Goal: Check status: Check status

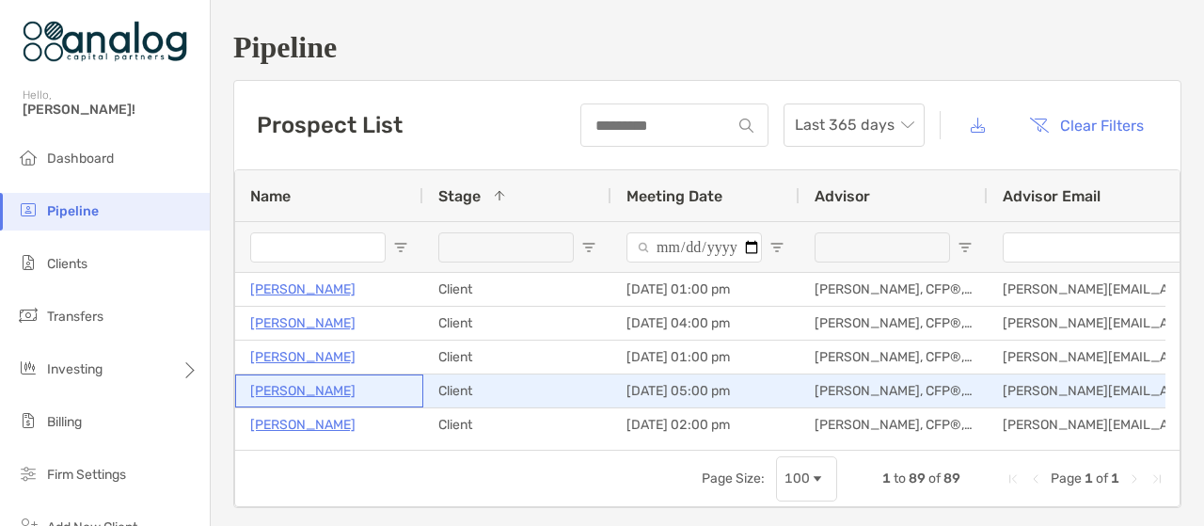
click at [355, 390] on p "[PERSON_NAME]" at bounding box center [302, 391] width 105 height 24
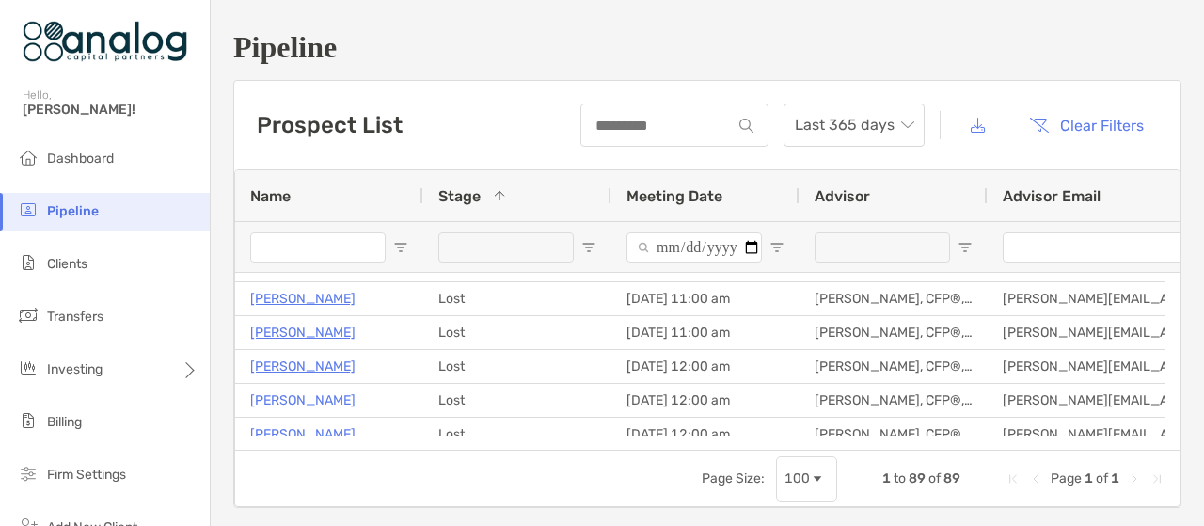
scroll to position [715, 0]
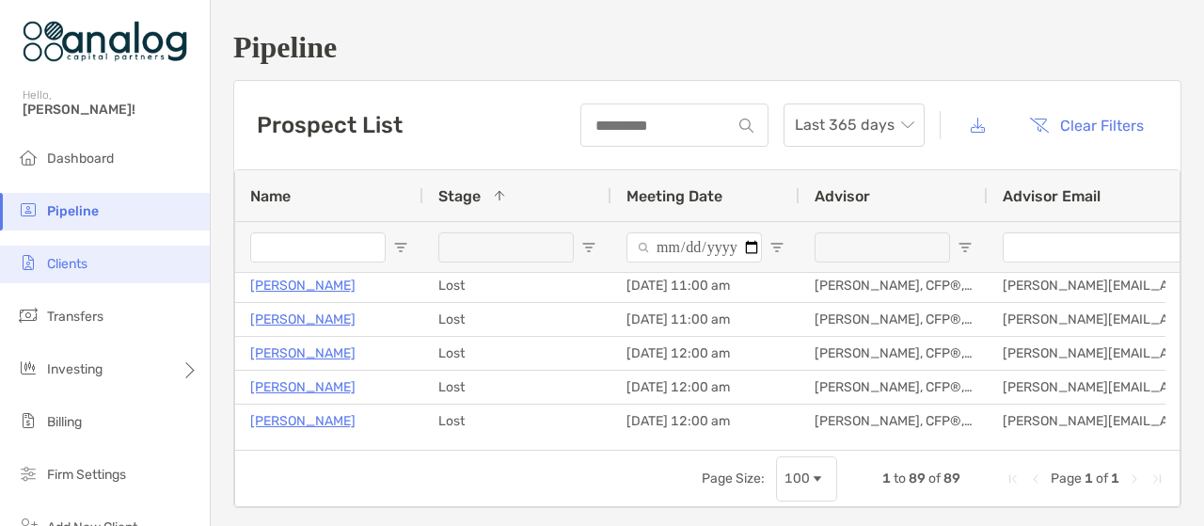
click at [75, 255] on li "Clients" at bounding box center [105, 264] width 210 height 38
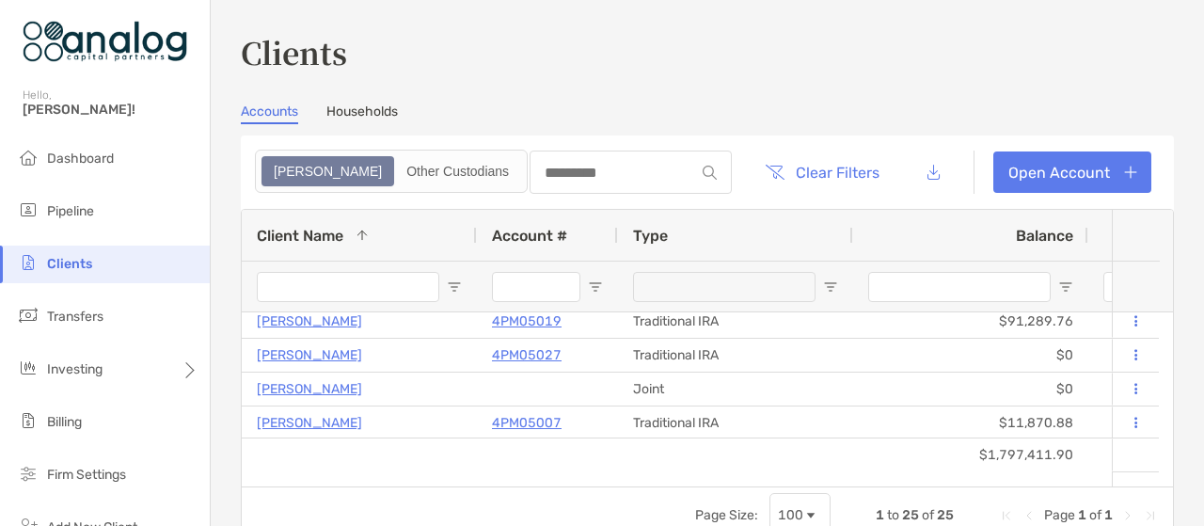
scroll to position [113, 0]
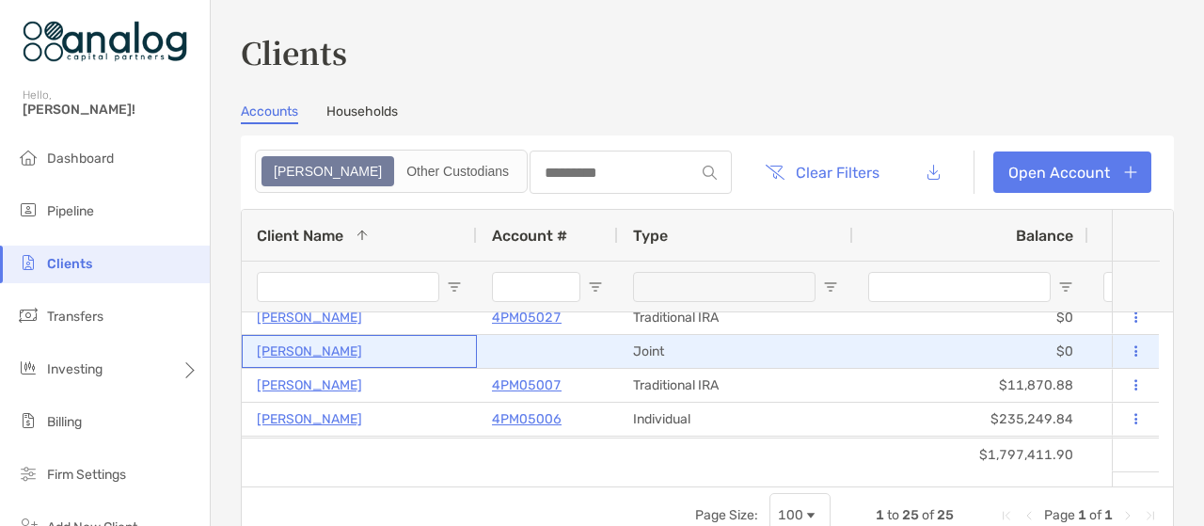
click at [362, 341] on p "[PERSON_NAME]" at bounding box center [309, 351] width 105 height 24
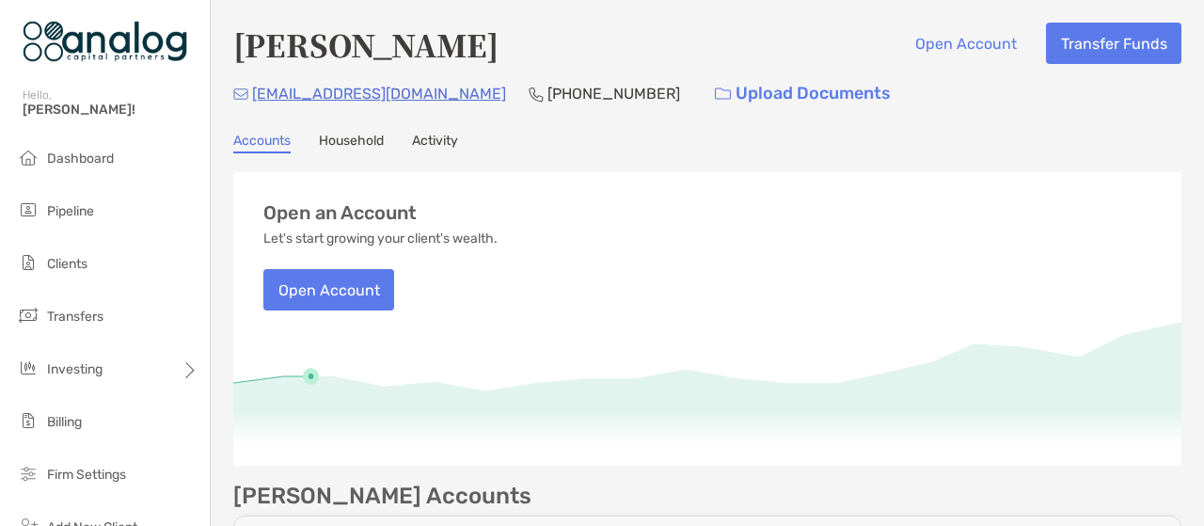
click at [357, 144] on link "Household" at bounding box center [351, 143] width 65 height 21
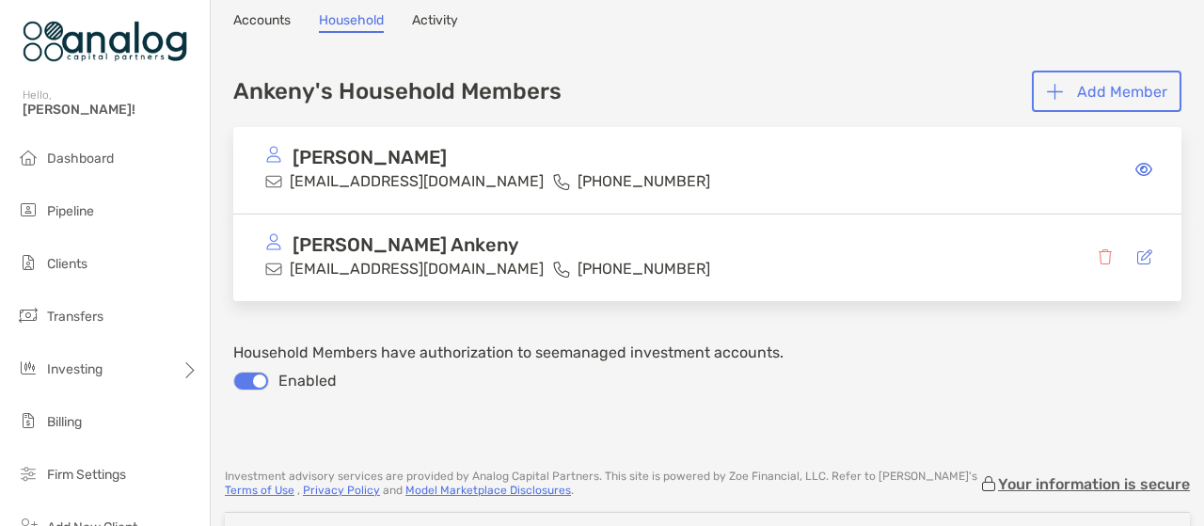
scroll to position [90, 0]
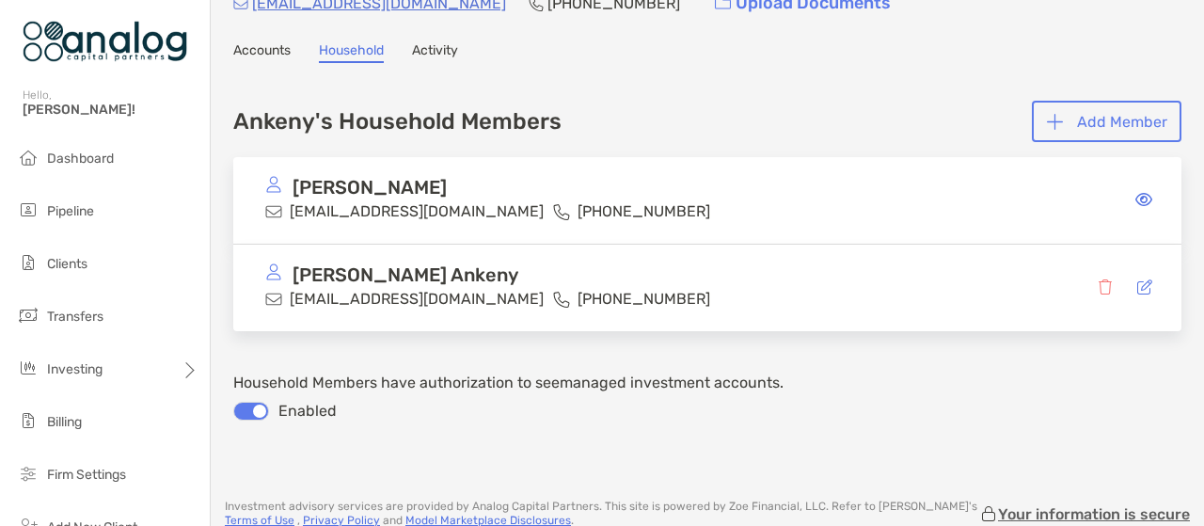
click at [274, 50] on link "Accounts" at bounding box center [261, 52] width 57 height 21
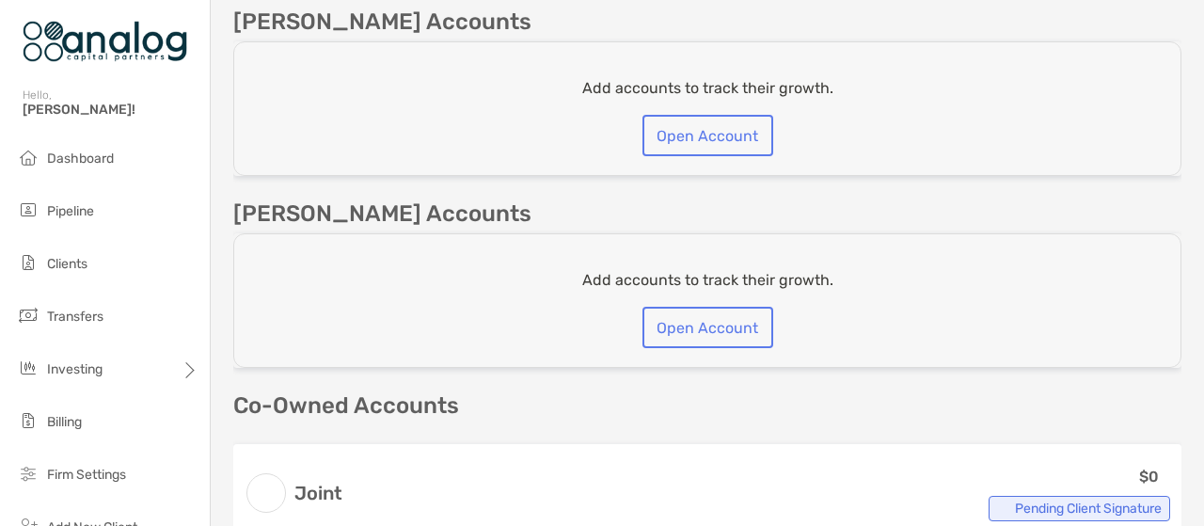
scroll to position [479, 0]
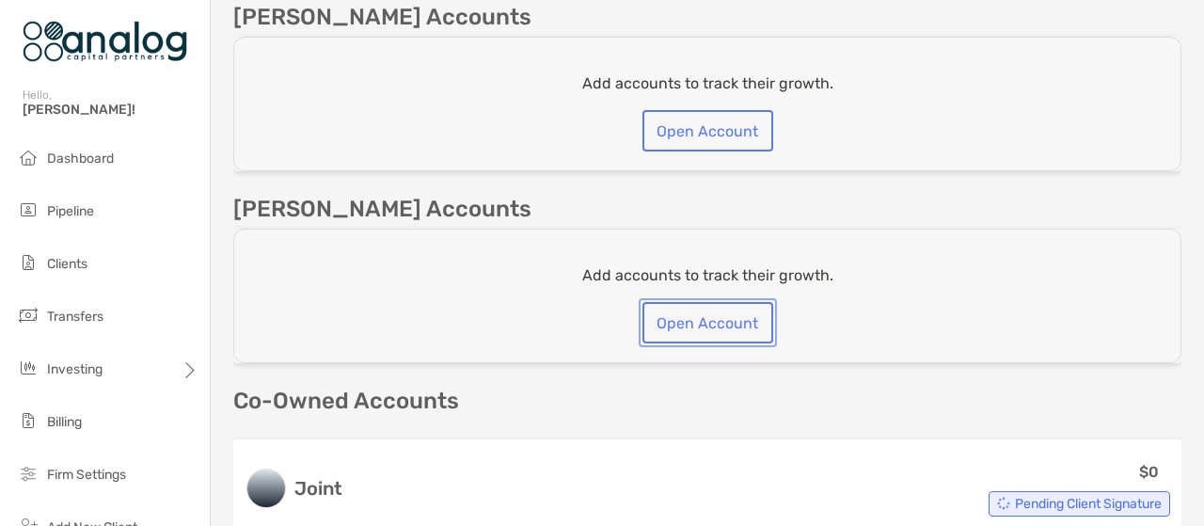
click at [691, 311] on button "Open Account" at bounding box center [707, 322] width 131 height 41
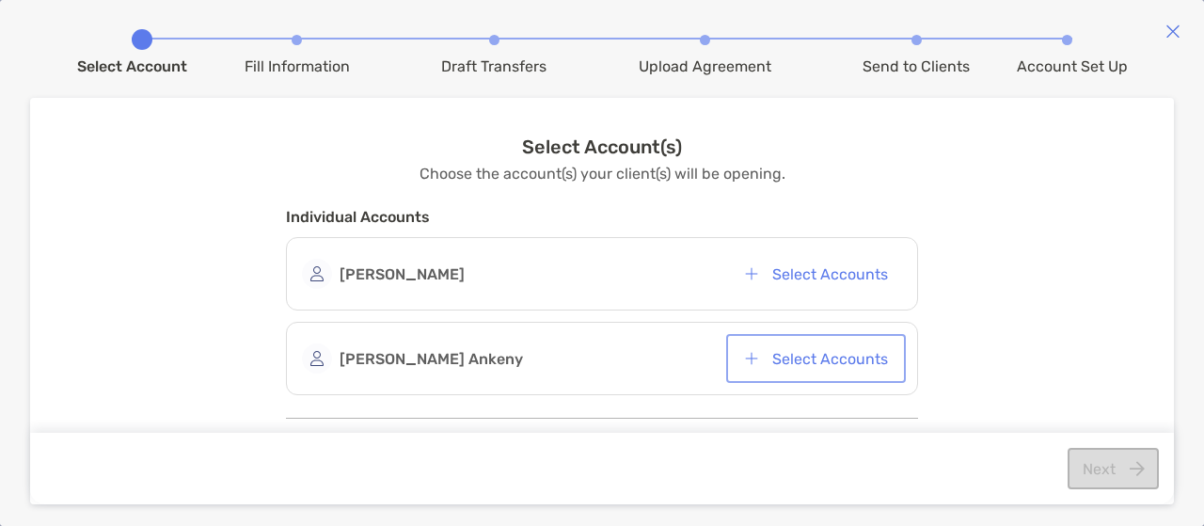
click at [821, 344] on button "Select Accounts" at bounding box center [816, 358] width 172 height 41
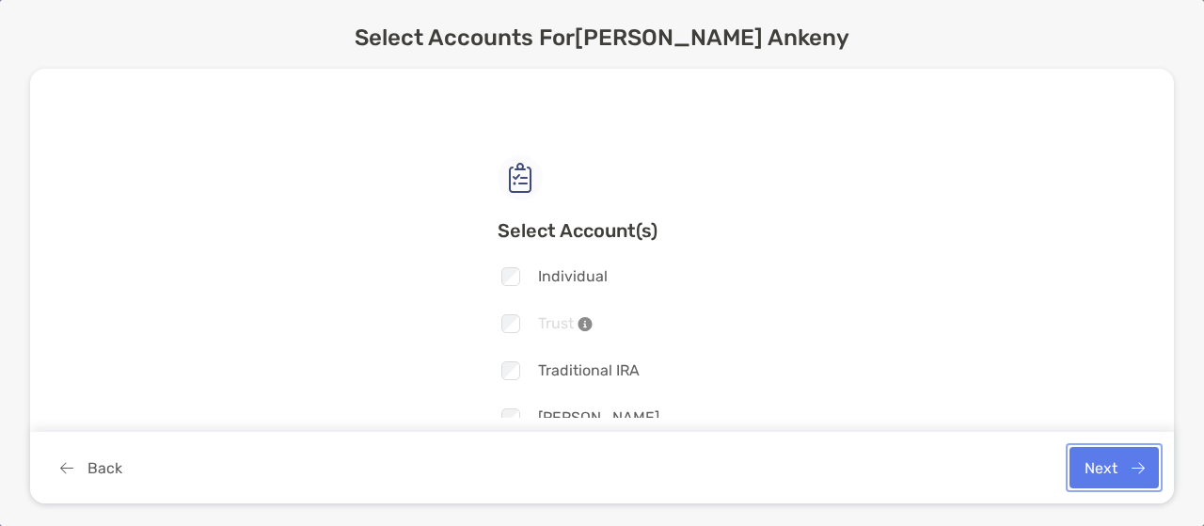
click at [1081, 470] on button "Next" at bounding box center [1113, 467] width 89 height 41
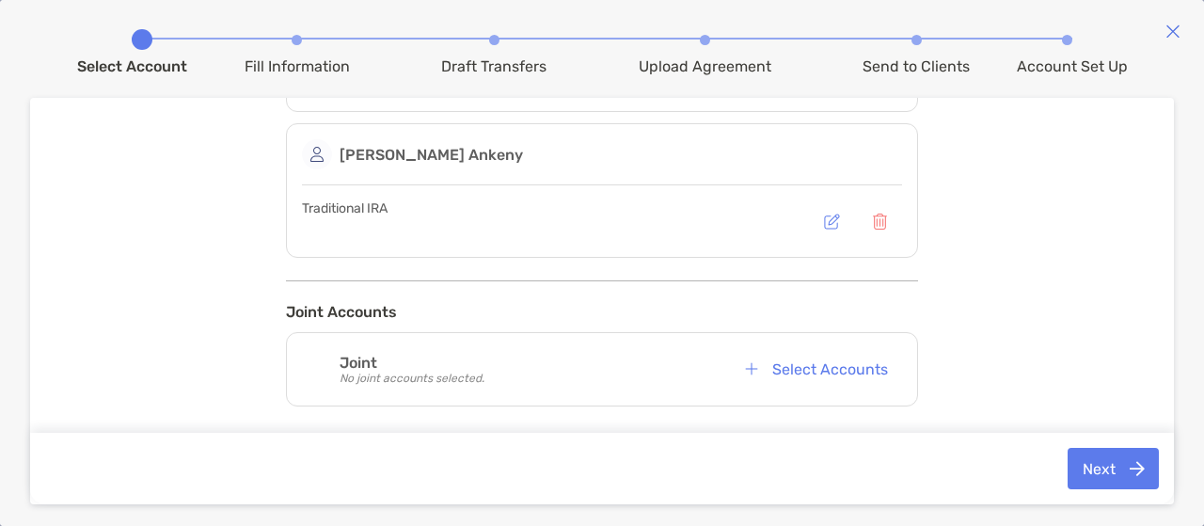
scroll to position [227, 0]
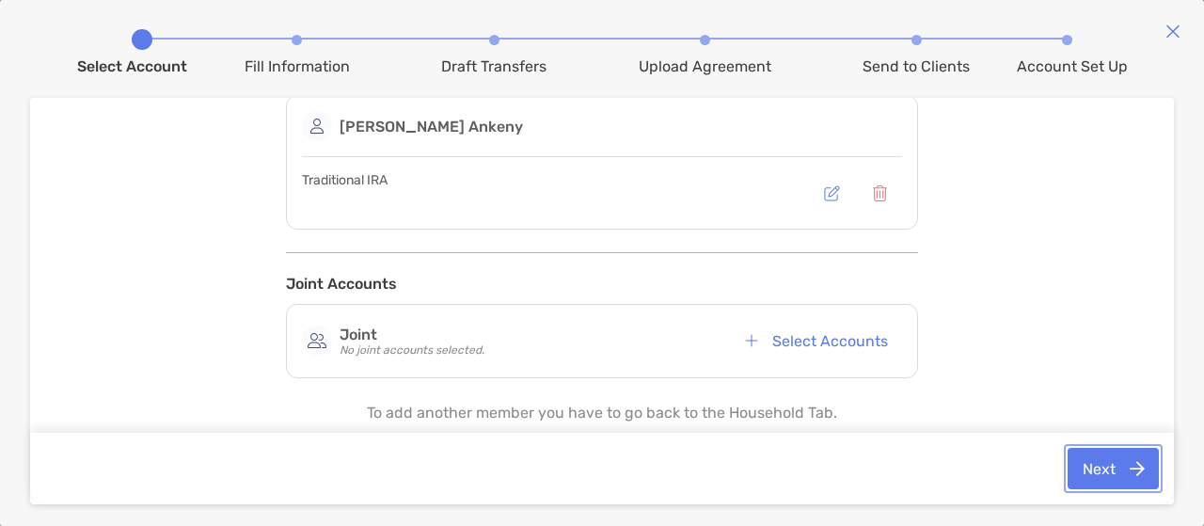
click at [1104, 464] on button "Next" at bounding box center [1112, 468] width 91 height 41
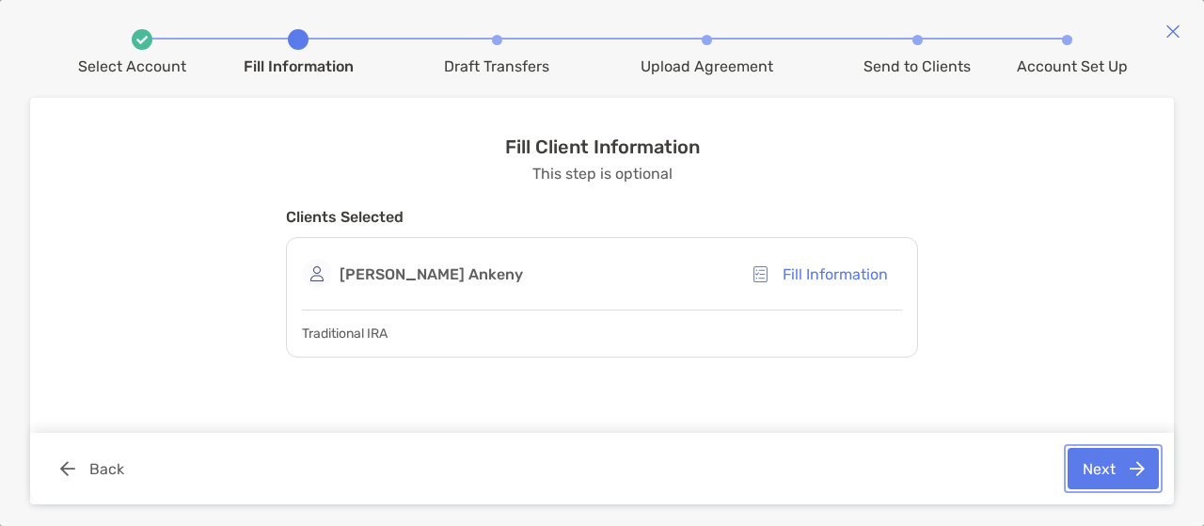
scroll to position [0, 0]
click at [1102, 461] on button "Next" at bounding box center [1112, 468] width 91 height 41
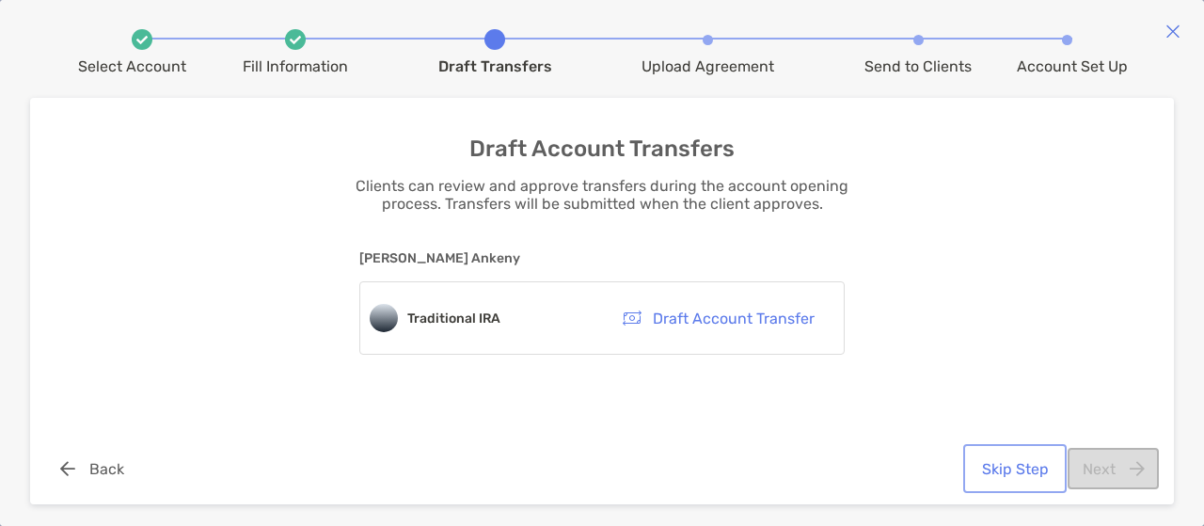
click at [1026, 469] on button "Skip Step" at bounding box center [1015, 468] width 96 height 41
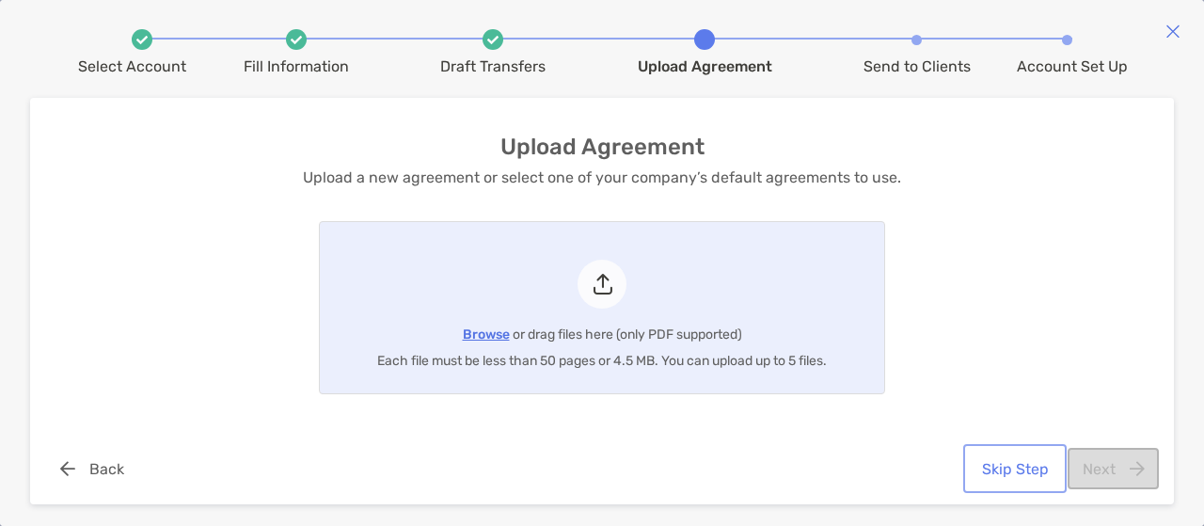
click at [1026, 469] on button "Skip Step" at bounding box center [1015, 468] width 96 height 41
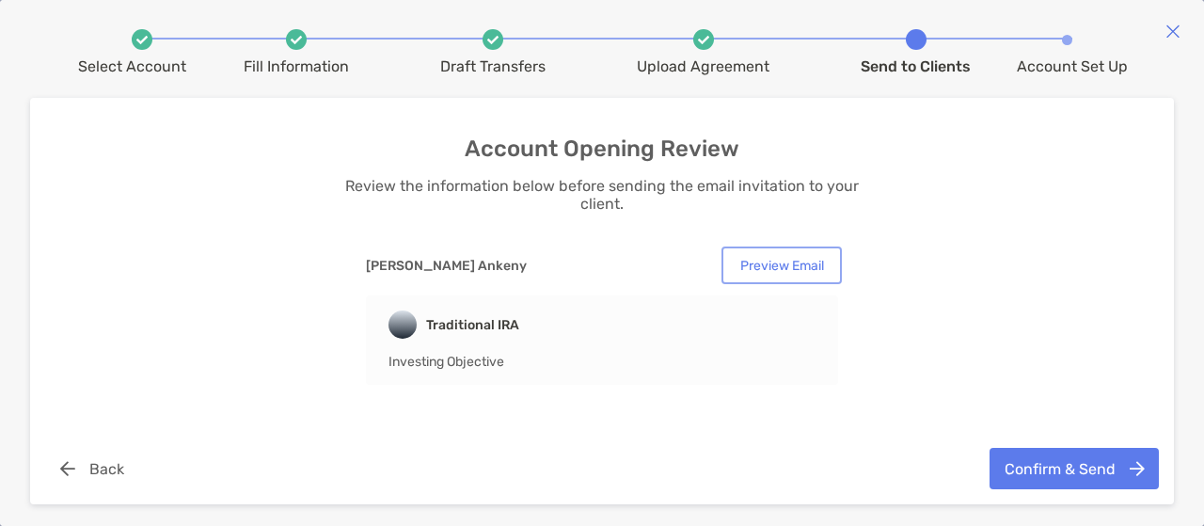
click at [811, 274] on button "Preview Email" at bounding box center [781, 265] width 113 height 30
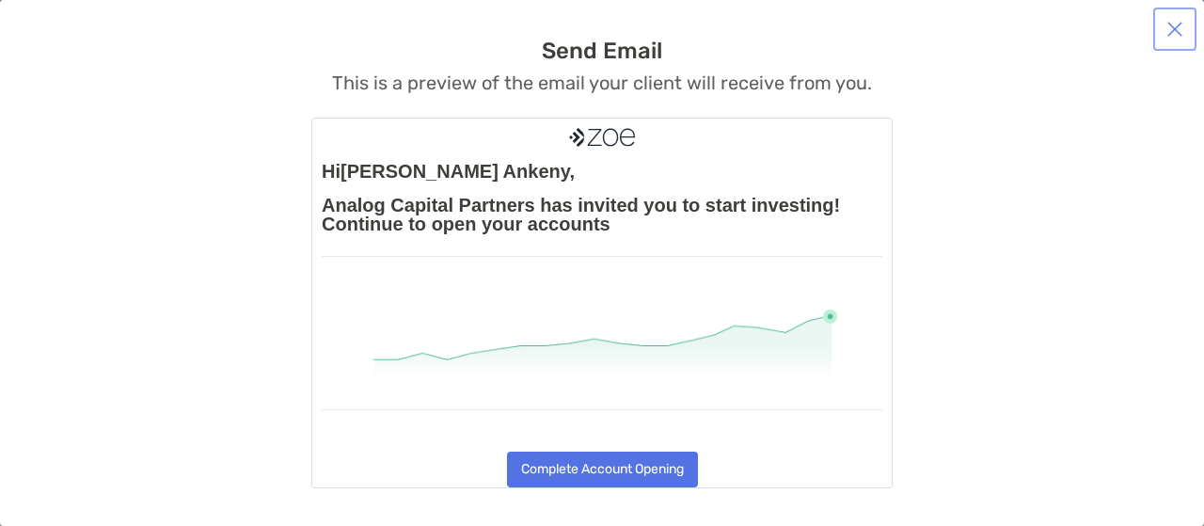
click at [1164, 32] on button "button" at bounding box center [1175, 29] width 36 height 36
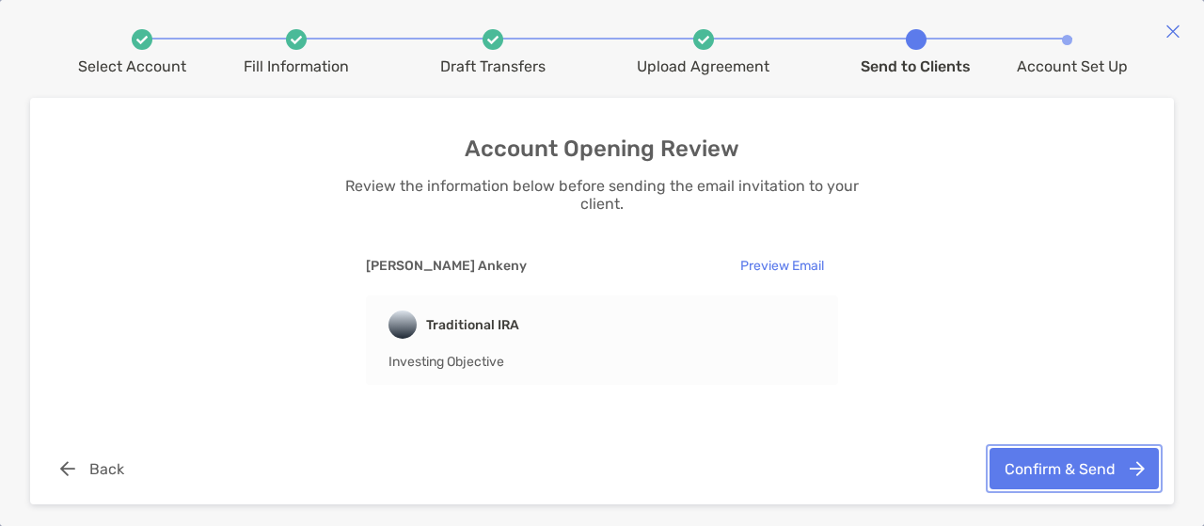
click at [1053, 459] on button "Confirm & Send" at bounding box center [1073, 468] width 169 height 41
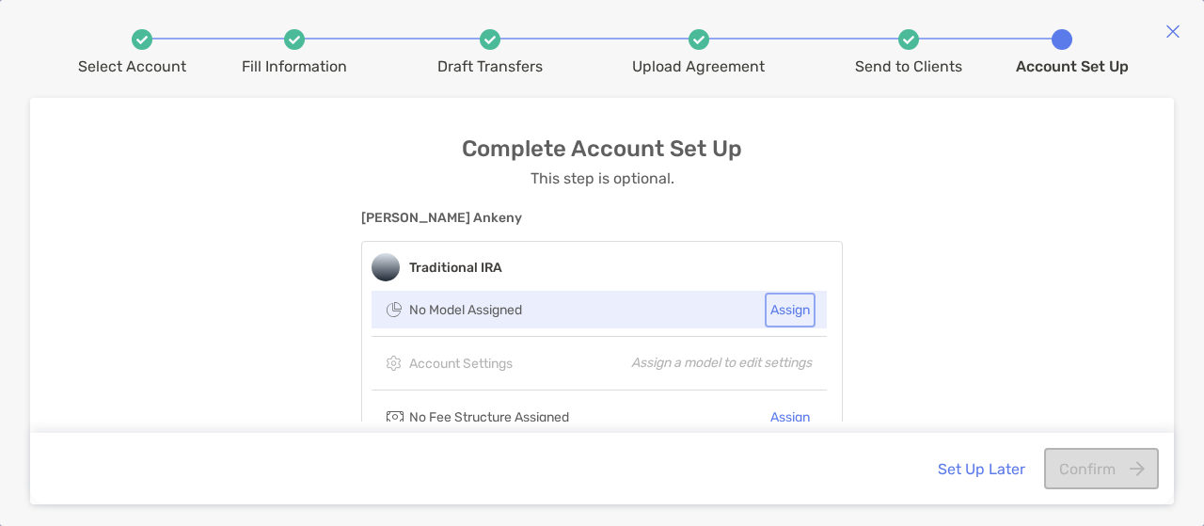
click at [790, 314] on button "Assign" at bounding box center [789, 309] width 43 height 27
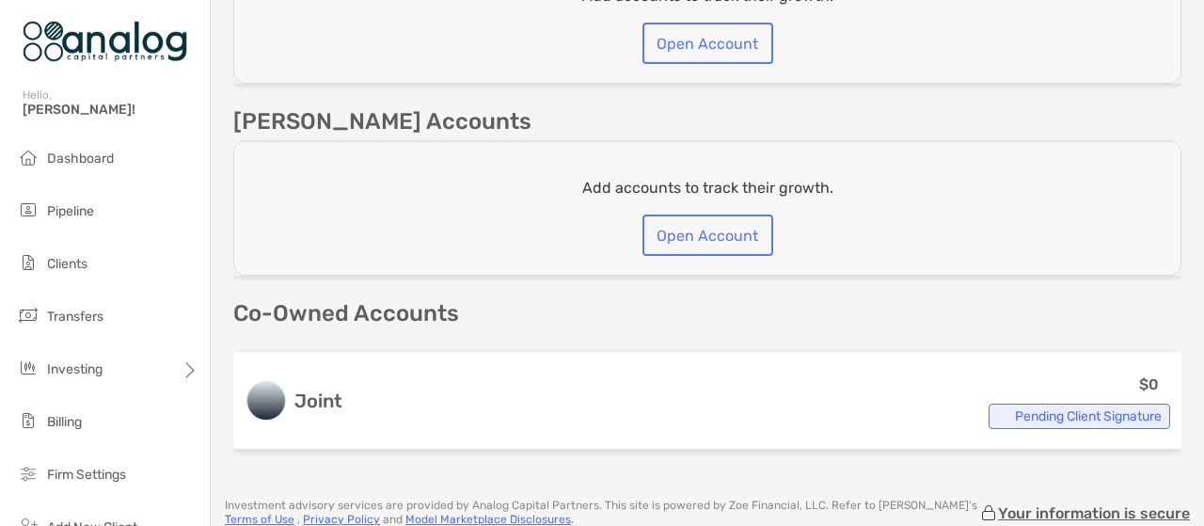
scroll to position [580, 0]
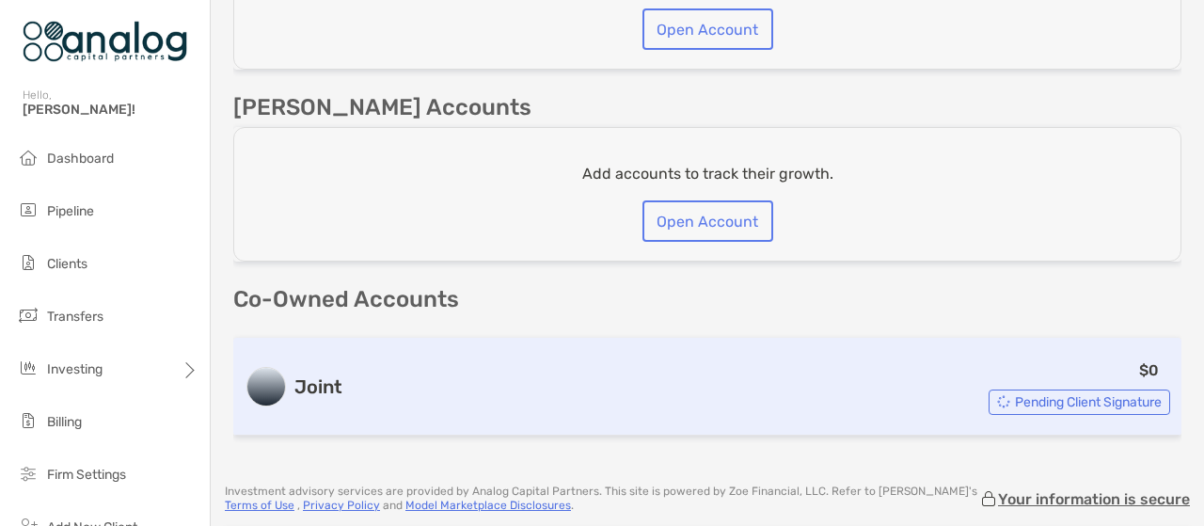
click at [994, 402] on div "Pending Client Signature" at bounding box center [1078, 401] width 181 height 25
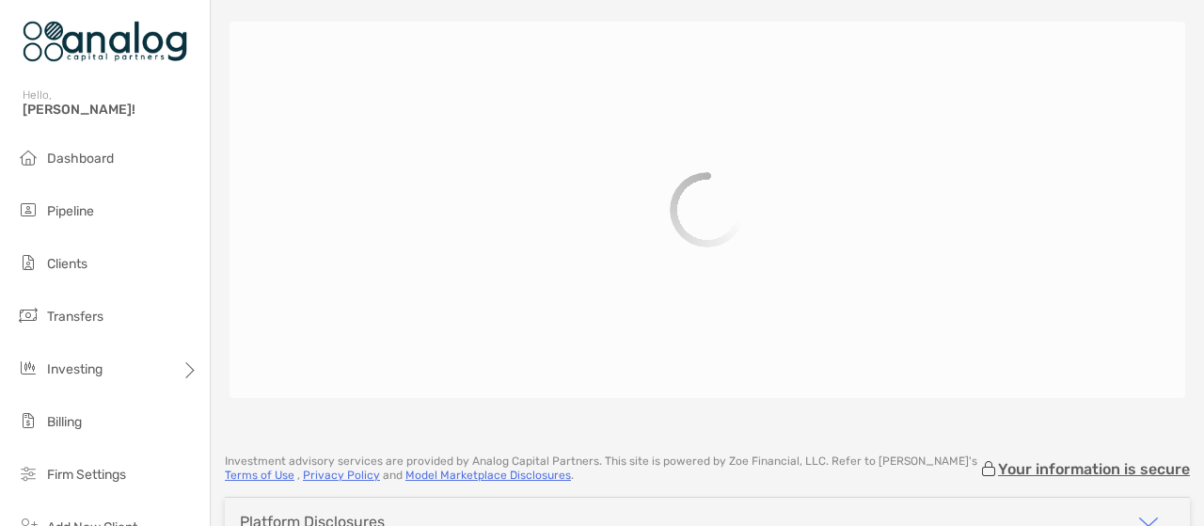
scroll to position [344, 0]
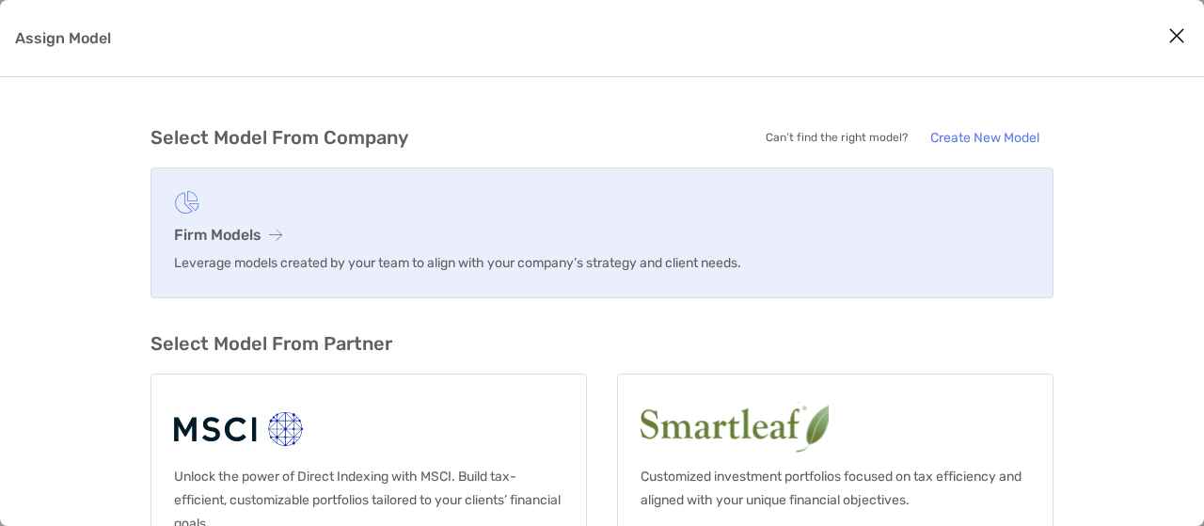
click at [666, 213] on link "Firm Models Leverage models created by your team to align with your company’s s…" at bounding box center [601, 232] width 903 height 131
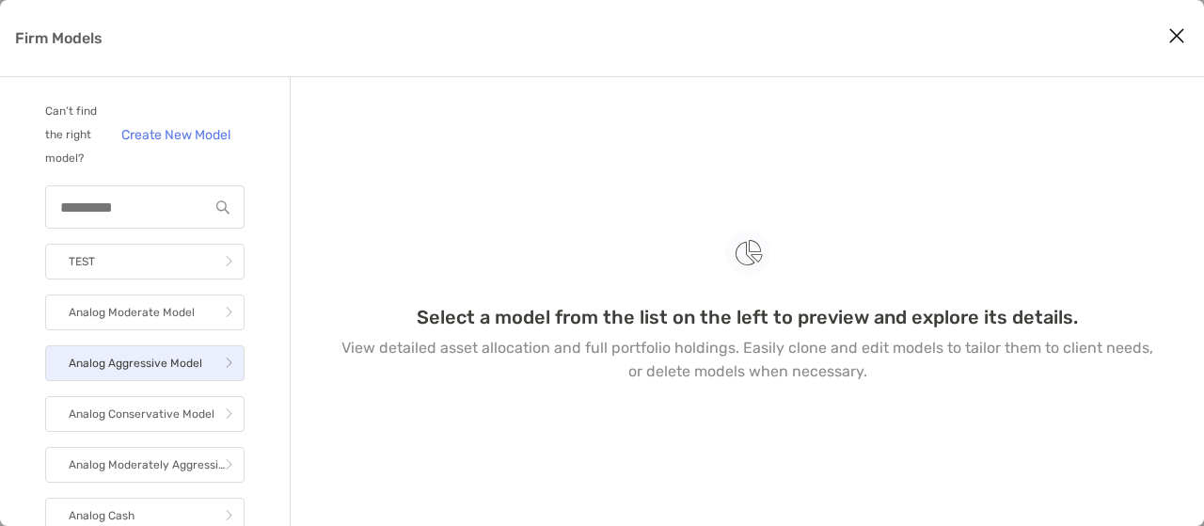
click at [145, 375] on p "Analog Aggressive Model" at bounding box center [136, 364] width 134 height 24
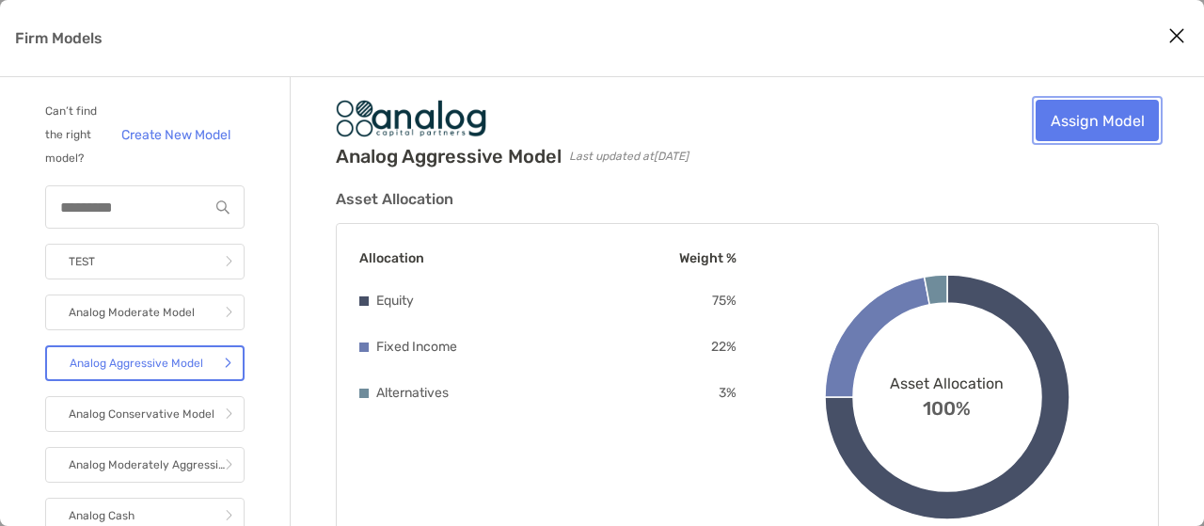
click at [1121, 136] on link "Assign Model" at bounding box center [1096, 120] width 123 height 41
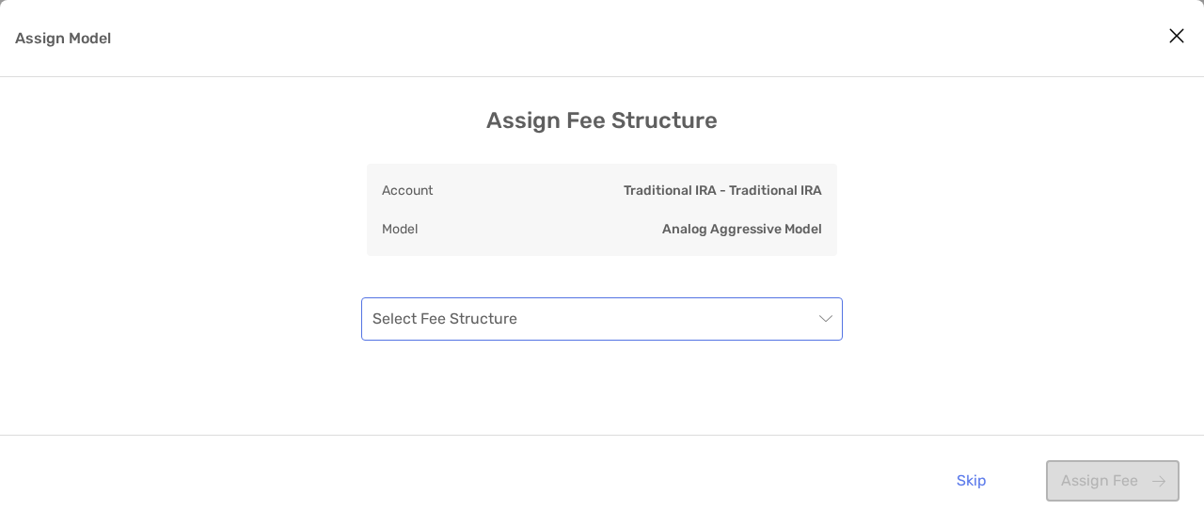
click at [796, 327] on input "Assign Model" at bounding box center [592, 318] width 440 height 41
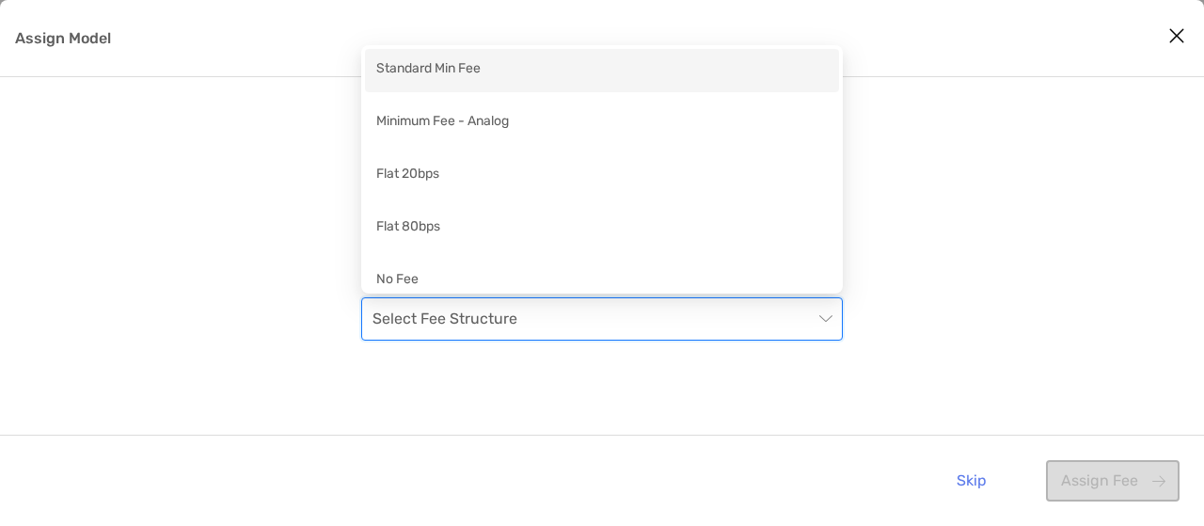
click at [713, 71] on div "Standard Min Fee" at bounding box center [601, 70] width 451 height 24
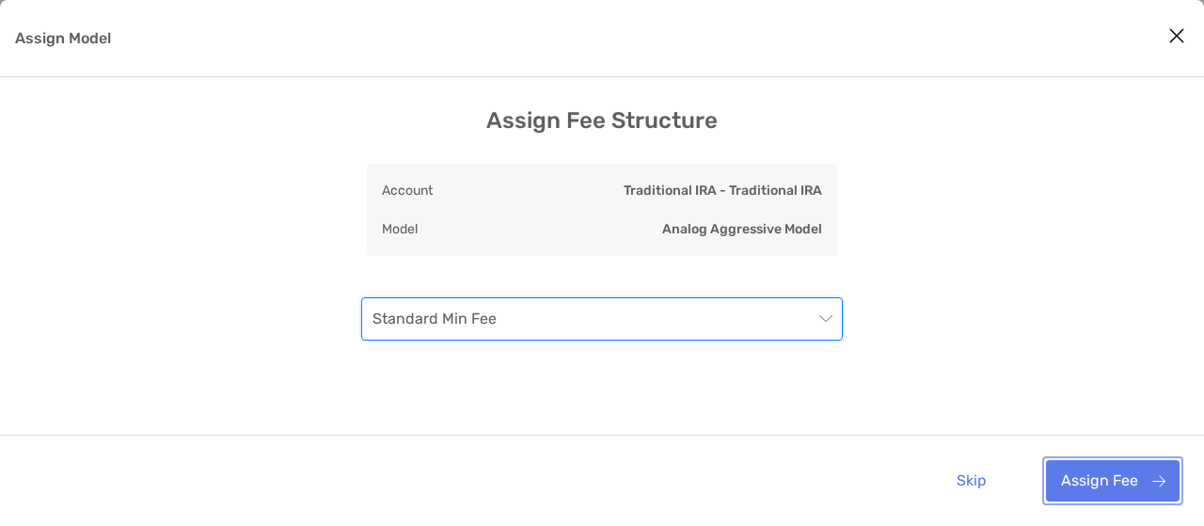
click at [1107, 477] on button "Assign Fee" at bounding box center [1113, 480] width 134 height 41
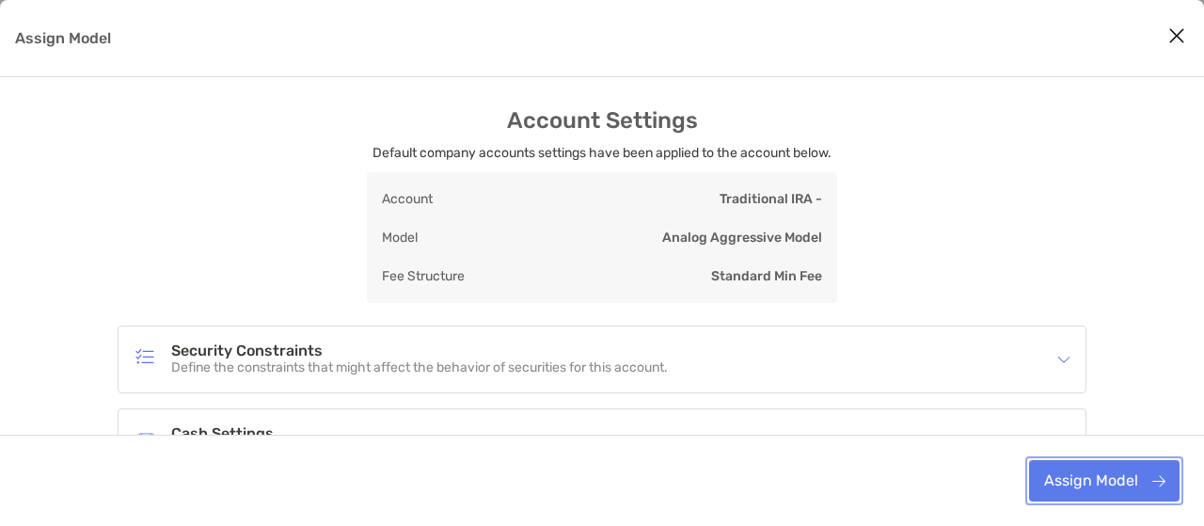
click at [1127, 481] on button "Assign Model" at bounding box center [1104, 480] width 150 height 41
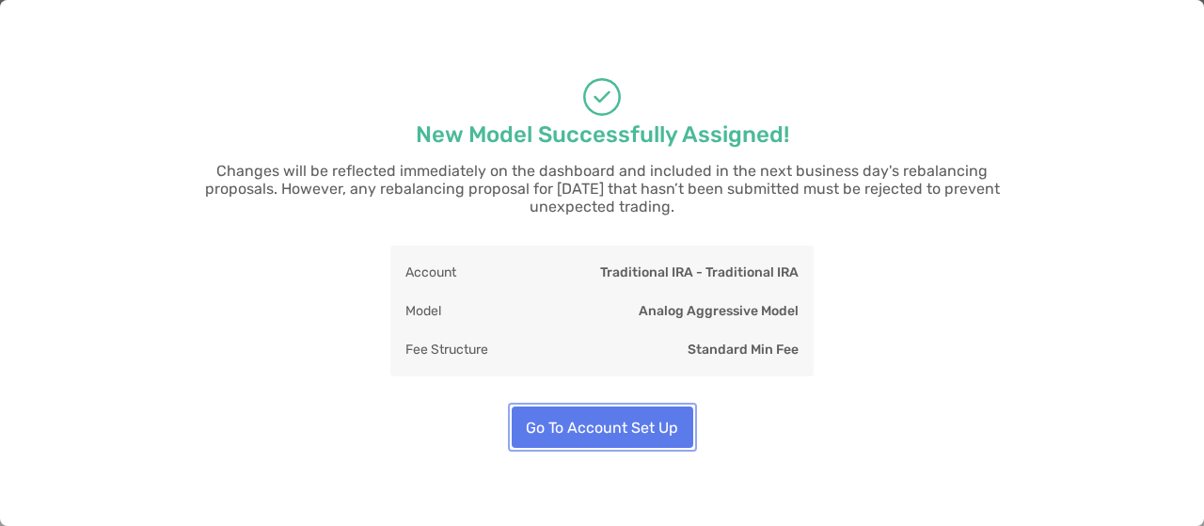
click at [628, 408] on button "Go To Account Set Up" at bounding box center [602, 426] width 181 height 41
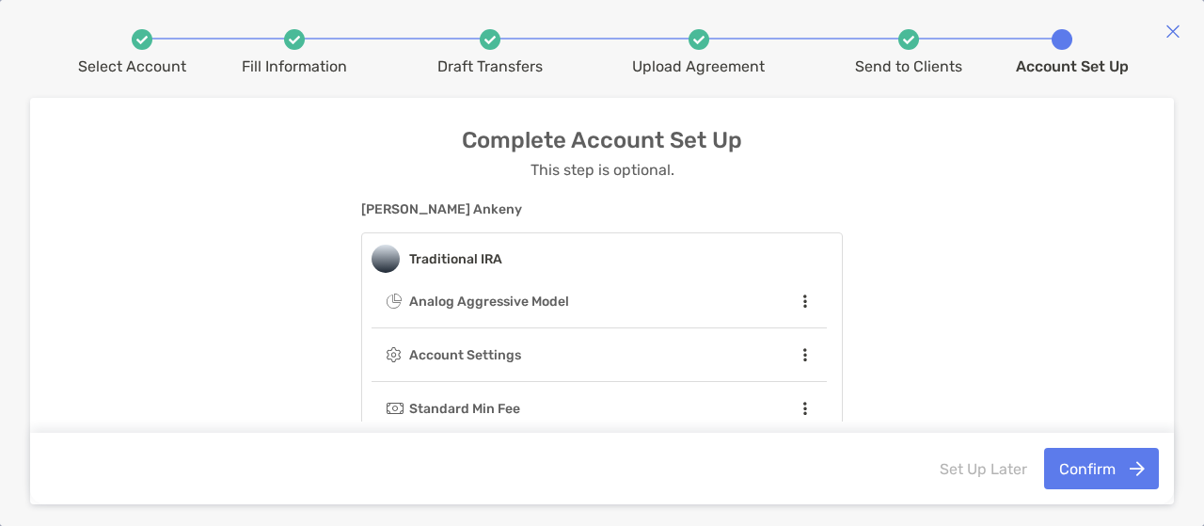
scroll to position [22, 0]
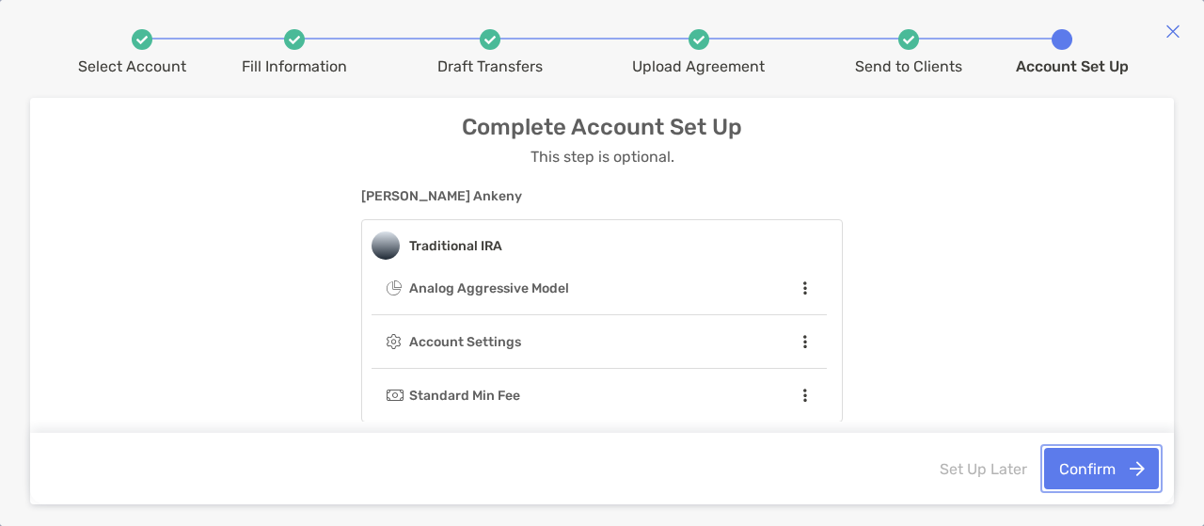
click at [1088, 467] on button "Confirm" at bounding box center [1101, 468] width 115 height 41
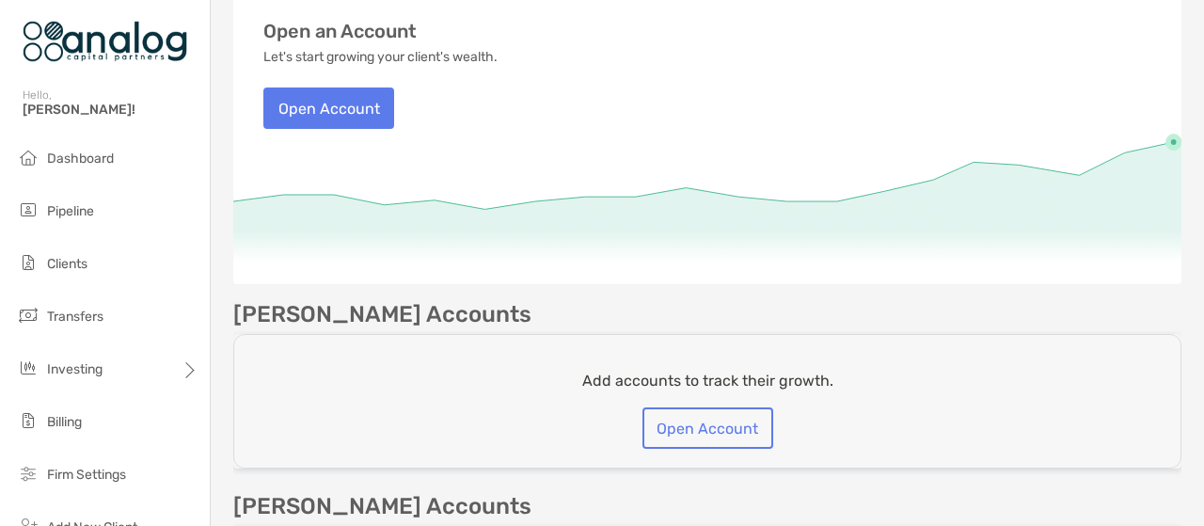
scroll to position [179, 0]
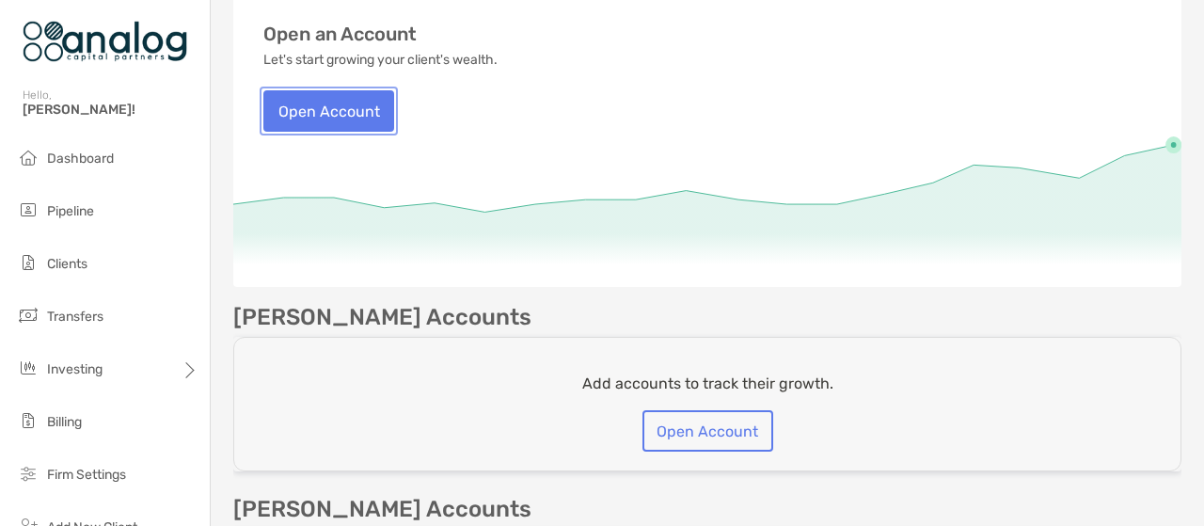
click at [332, 110] on button "Open Account" at bounding box center [328, 110] width 131 height 41
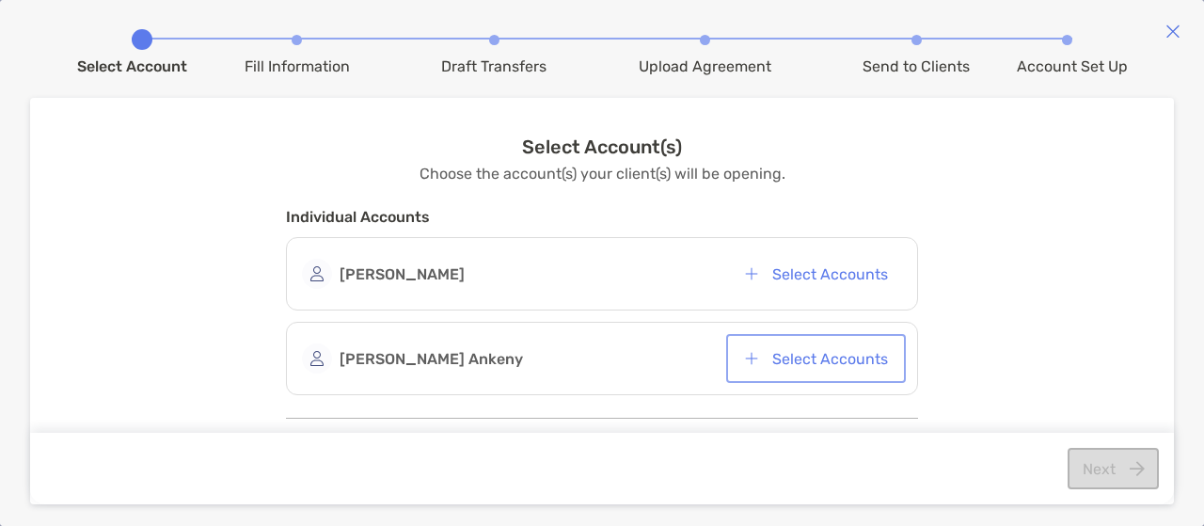
click at [802, 354] on button "Select Accounts" at bounding box center [816, 358] width 172 height 41
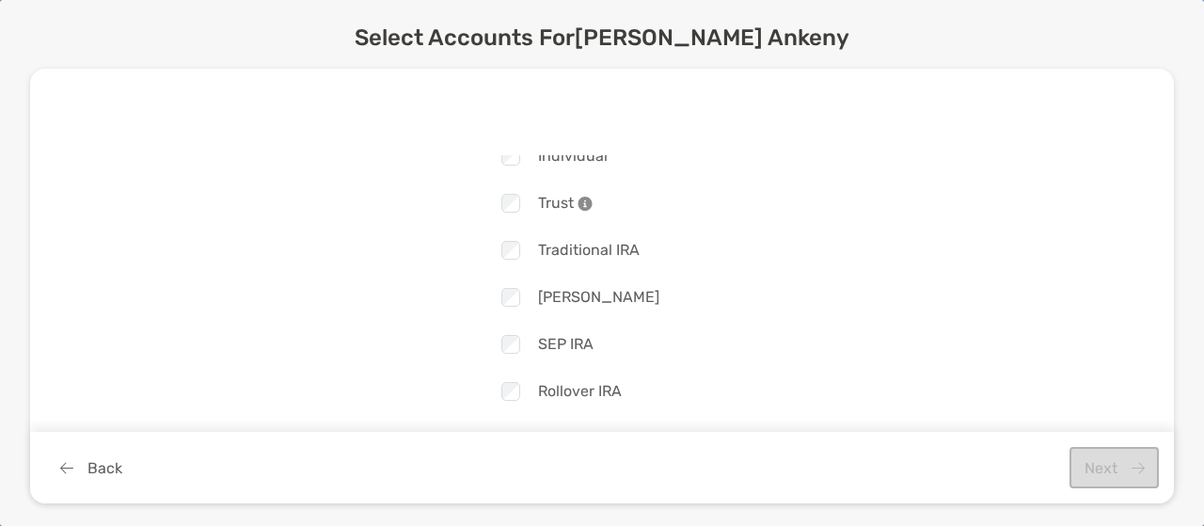
scroll to position [125, 0]
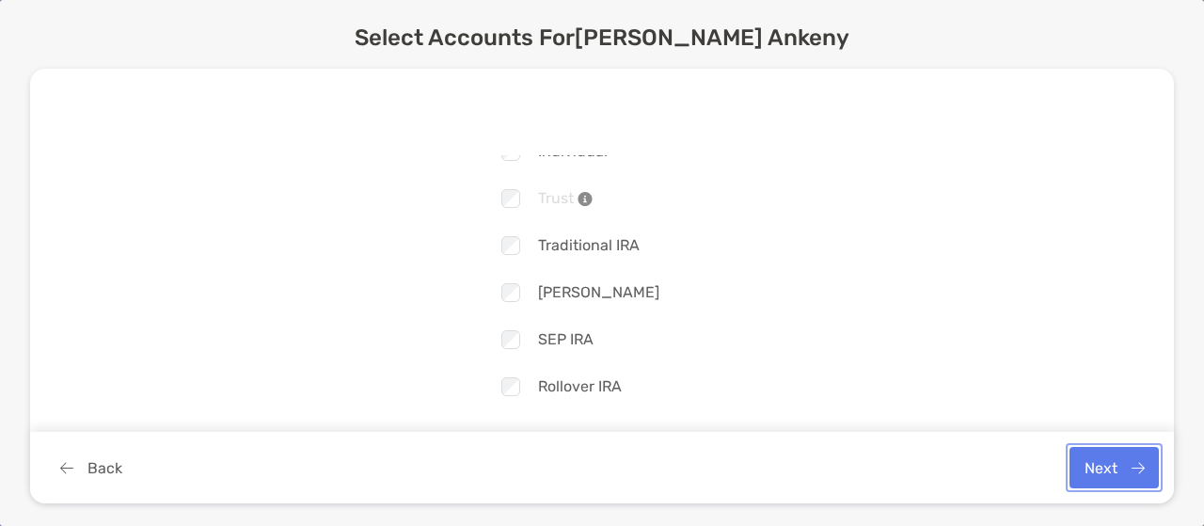
click at [1072, 465] on button "Next" at bounding box center [1113, 467] width 89 height 41
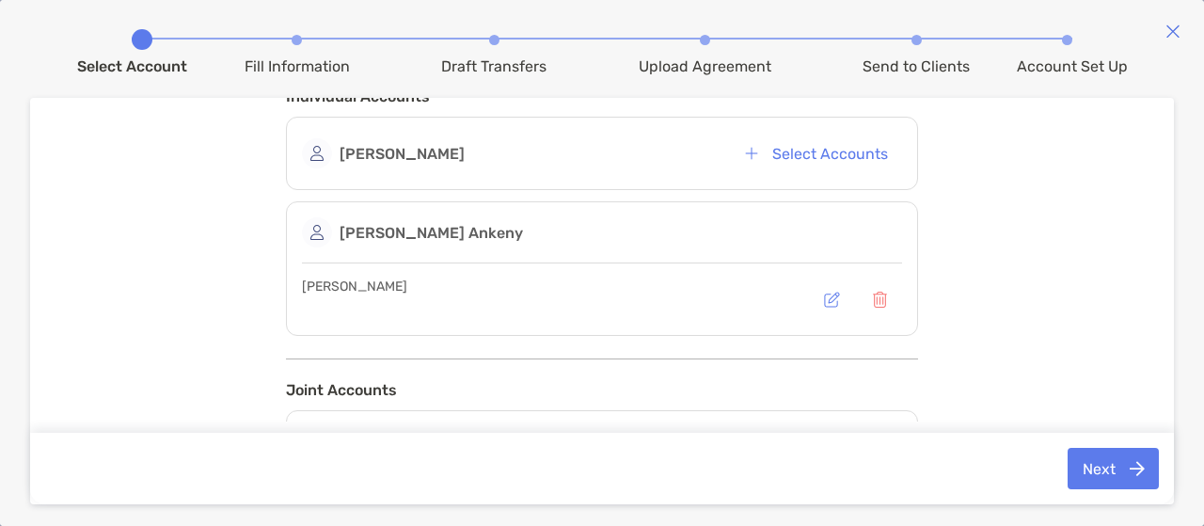
scroll to position [136, 0]
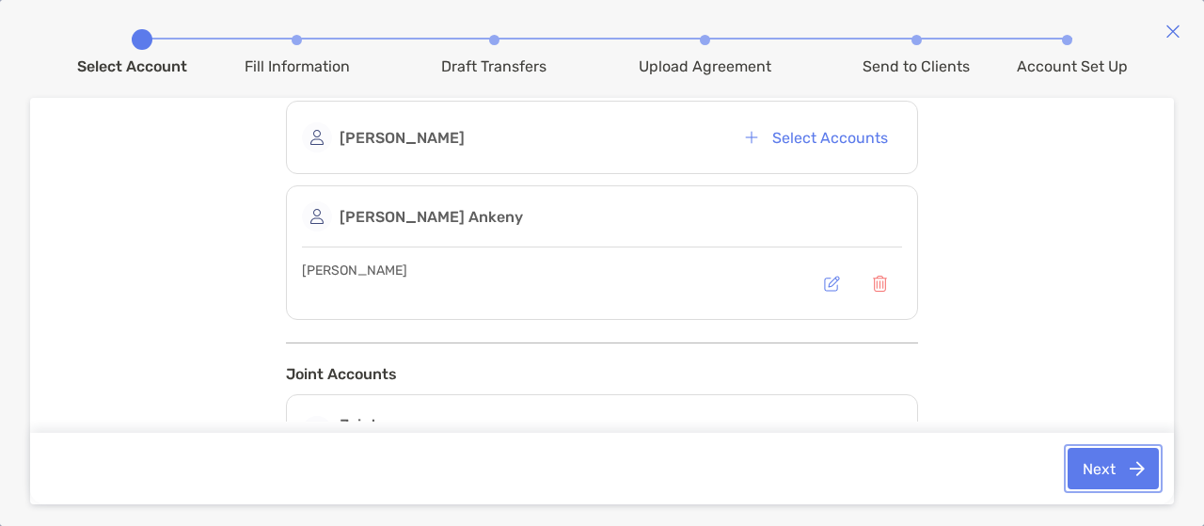
click at [1098, 464] on button "Next" at bounding box center [1112, 468] width 91 height 41
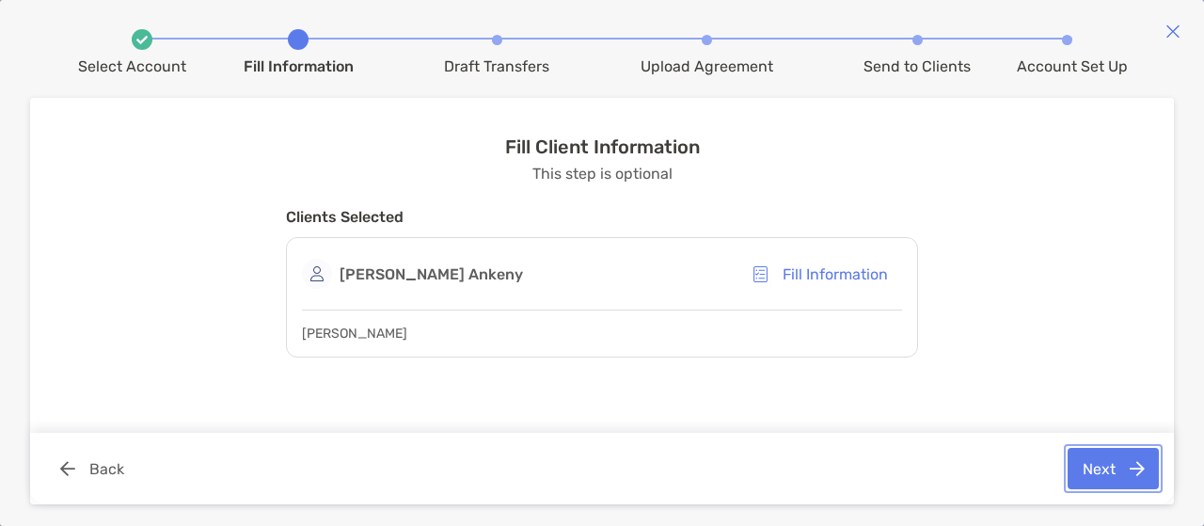
scroll to position [0, 0]
click at [1083, 456] on button "Next" at bounding box center [1112, 468] width 91 height 41
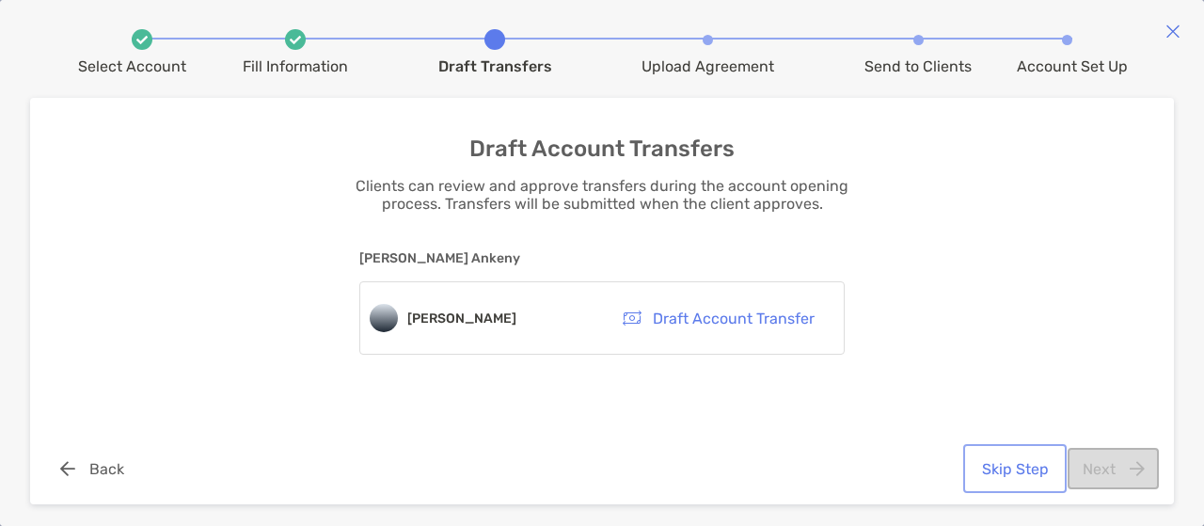
click at [1043, 471] on button "Skip Step" at bounding box center [1015, 468] width 96 height 41
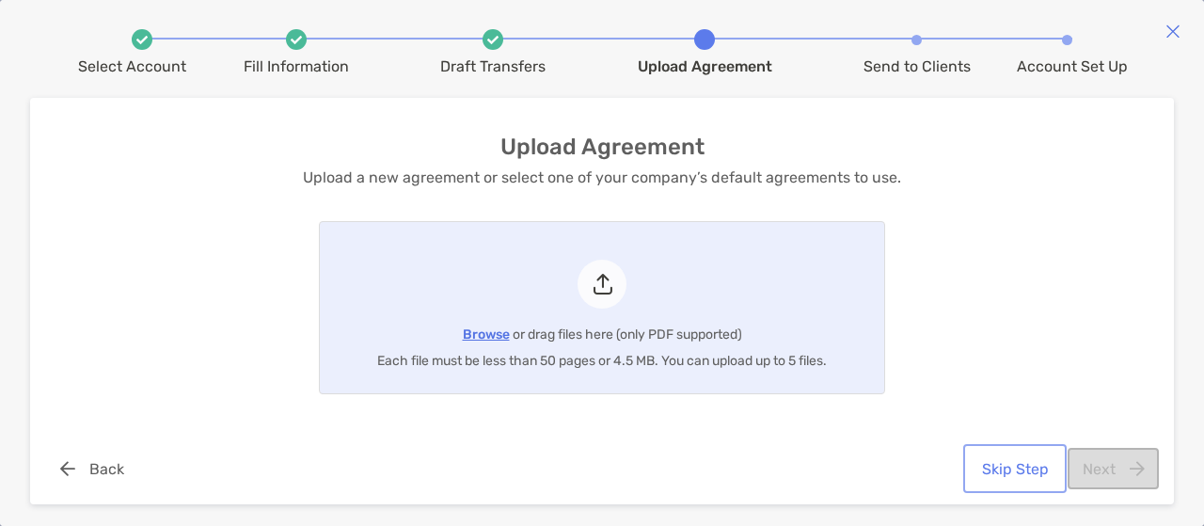
click at [1040, 467] on button "Skip Step" at bounding box center [1015, 468] width 96 height 41
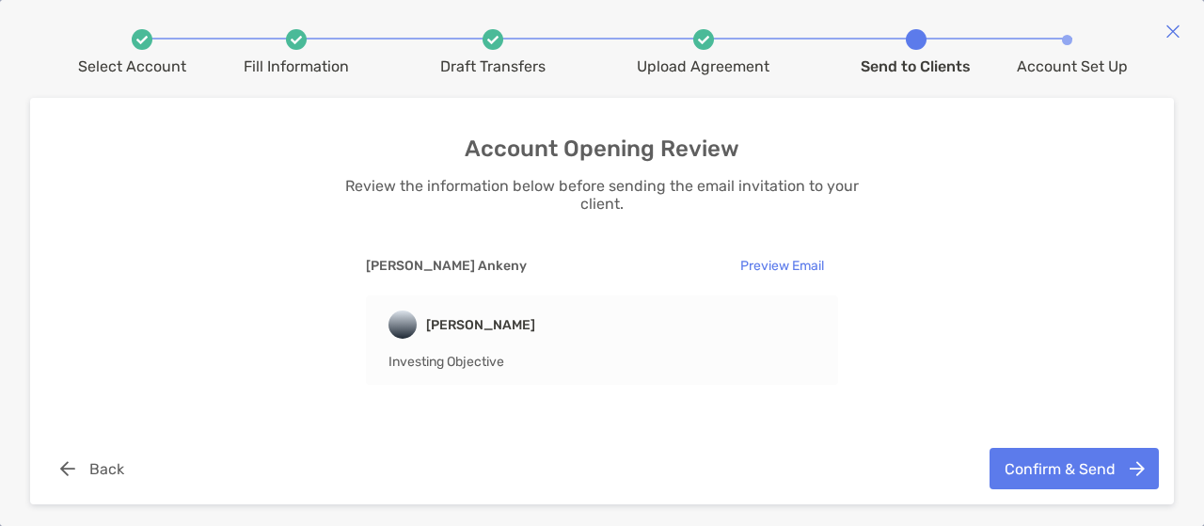
click at [1002, 447] on div "Confirm & Send Back" at bounding box center [601, 468] width 1143 height 71
click at [1050, 468] on button "Confirm & Send" at bounding box center [1073, 468] width 169 height 41
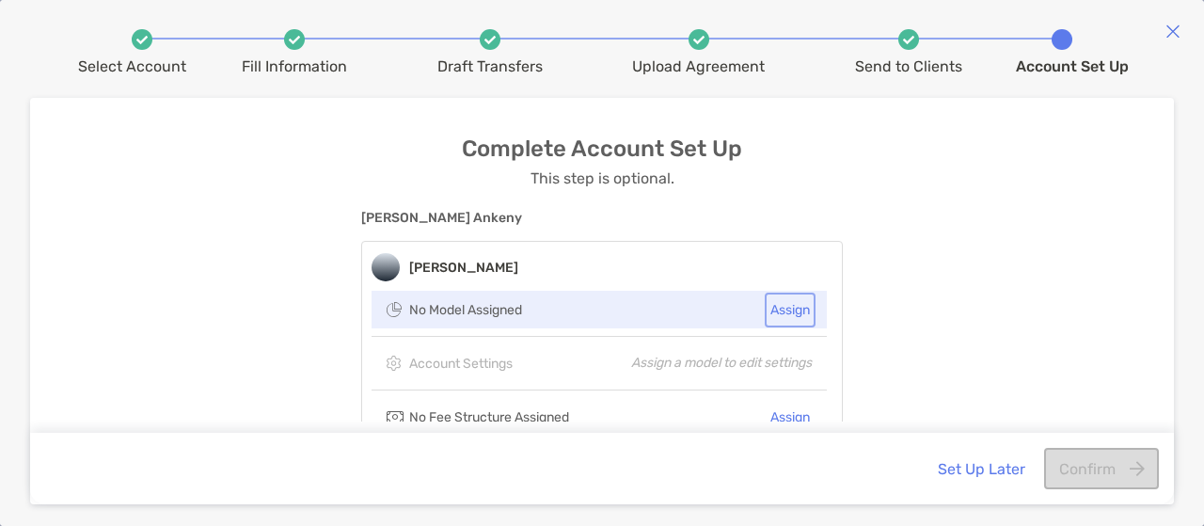
click at [789, 308] on button "Assign" at bounding box center [789, 309] width 43 height 27
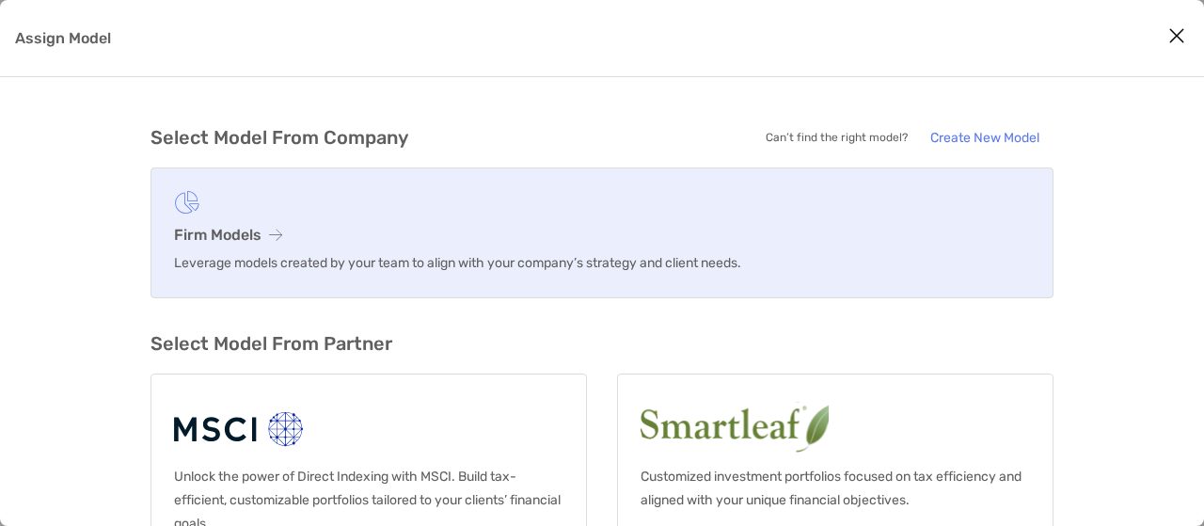
click at [486, 244] on link "Firm Models Leverage models created by your team to align with your company’s s…" at bounding box center [601, 232] width 903 height 131
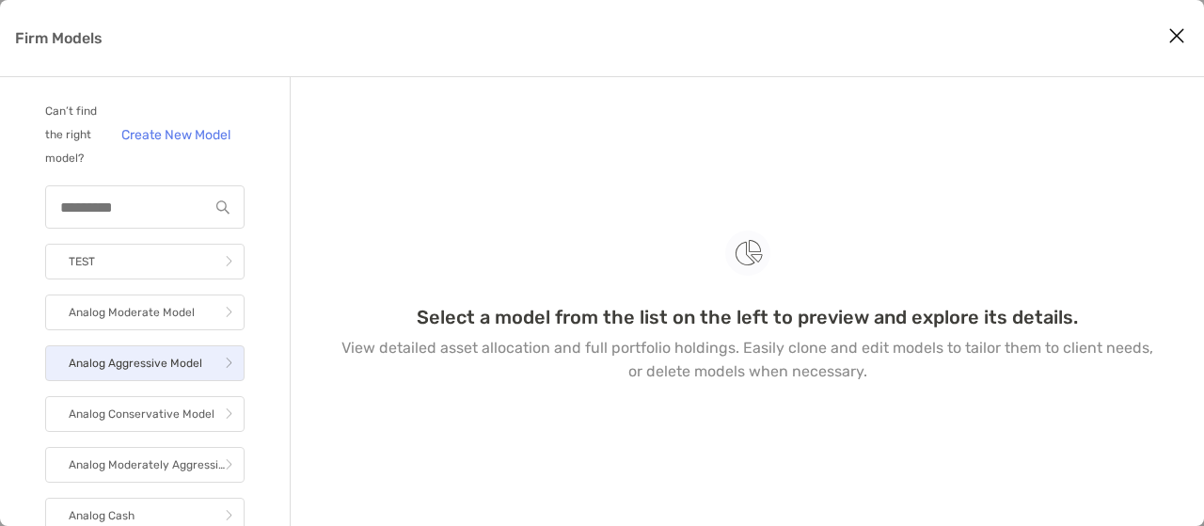
click at [165, 375] on p "Analog Aggressive Model" at bounding box center [136, 364] width 134 height 24
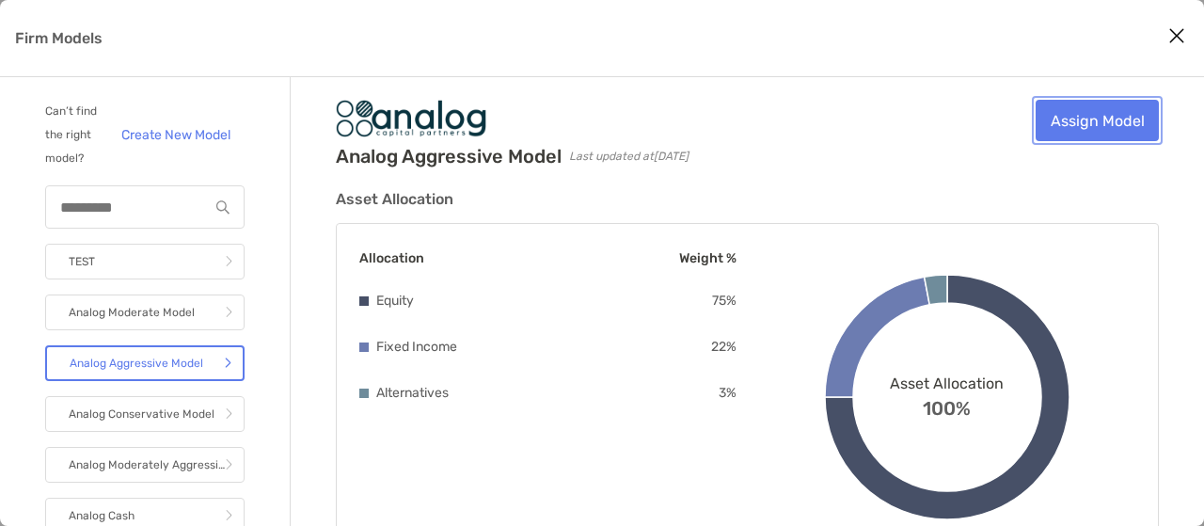
click at [1112, 131] on link "Assign Model" at bounding box center [1096, 120] width 123 height 41
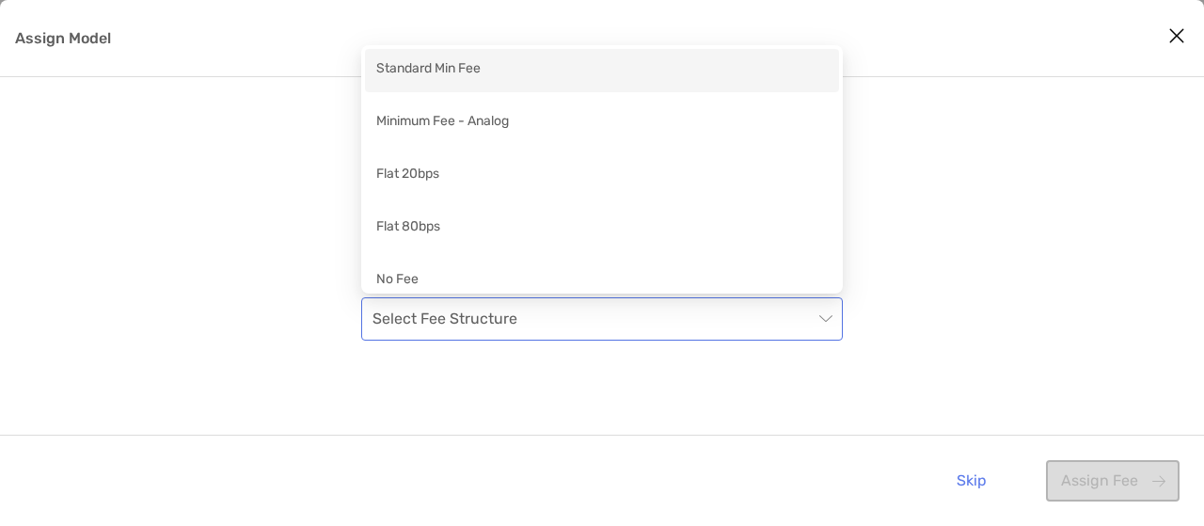
click at [838, 321] on div "Select Fee Structure" at bounding box center [601, 318] width 481 height 43
click at [709, 88] on div "Standard Min Fee" at bounding box center [602, 70] width 474 height 43
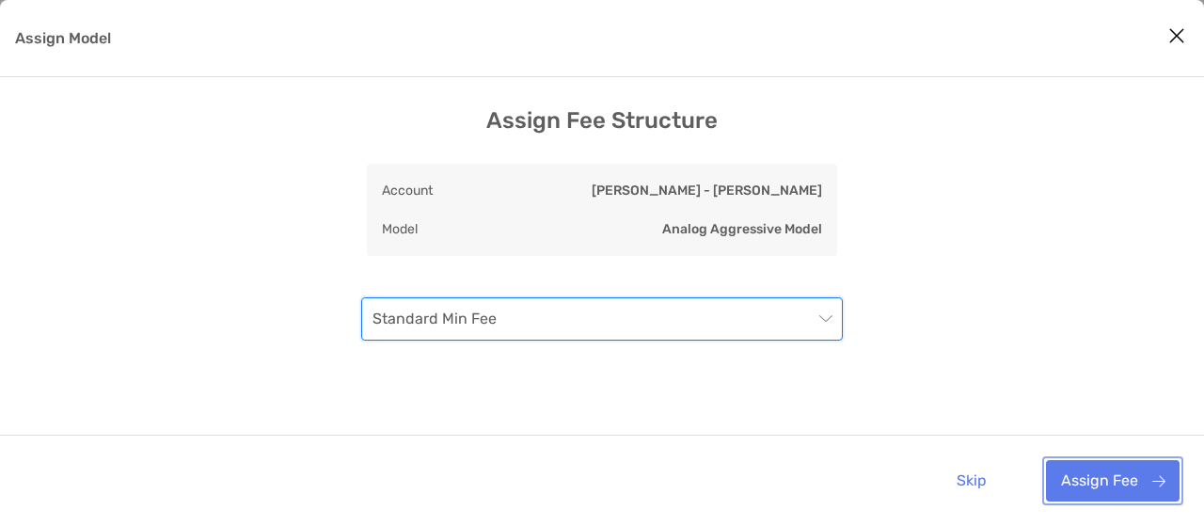
click at [1095, 463] on button "Assign Fee" at bounding box center [1113, 480] width 134 height 41
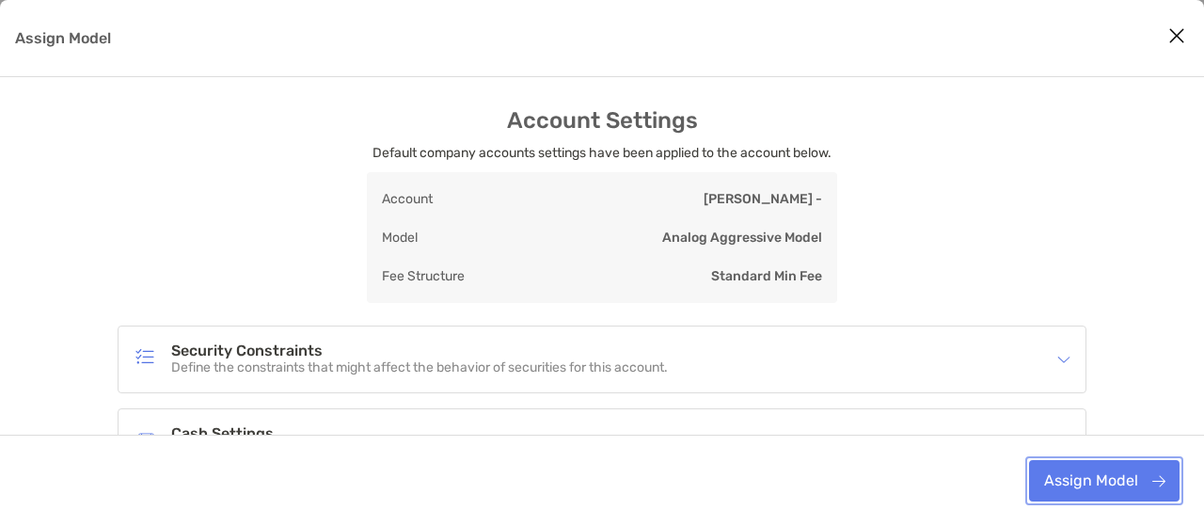
click at [1095, 467] on button "Assign Model" at bounding box center [1104, 480] width 150 height 41
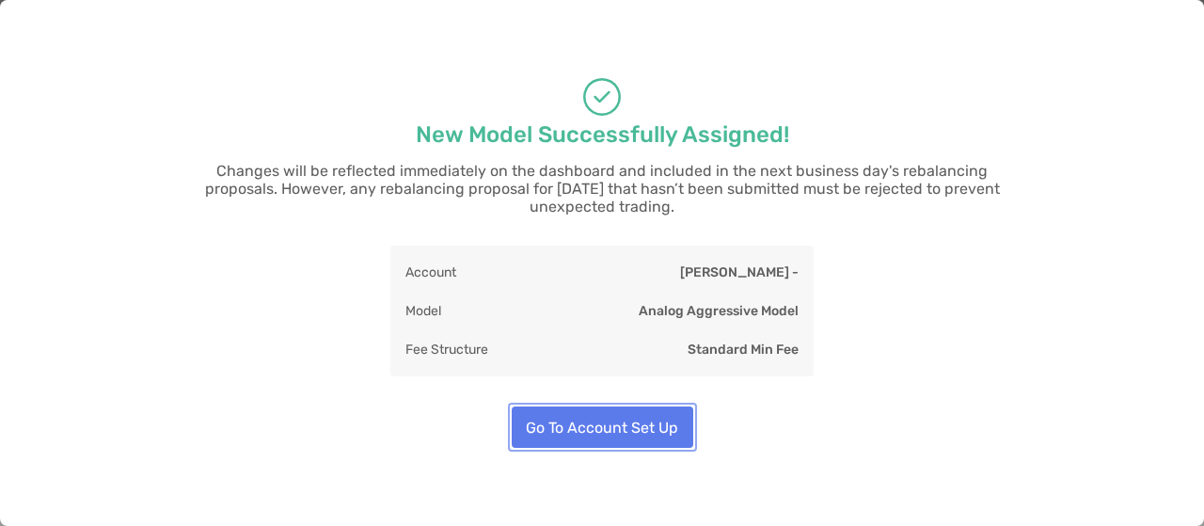
click at [649, 408] on button "Go To Account Set Up" at bounding box center [602, 426] width 181 height 41
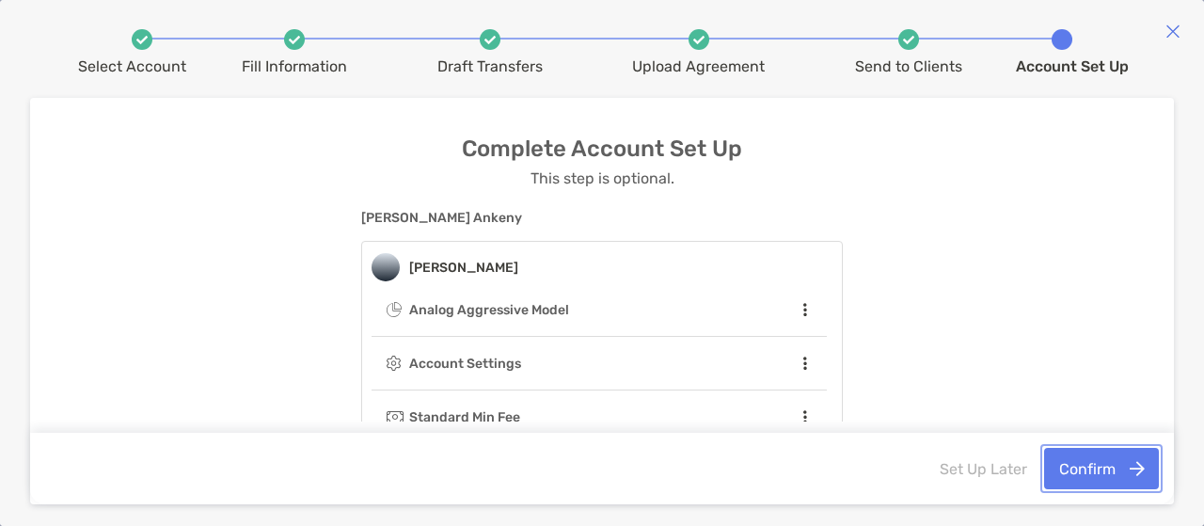
click at [1125, 462] on button "Confirm" at bounding box center [1101, 468] width 115 height 41
